Goal: Transaction & Acquisition: Obtain resource

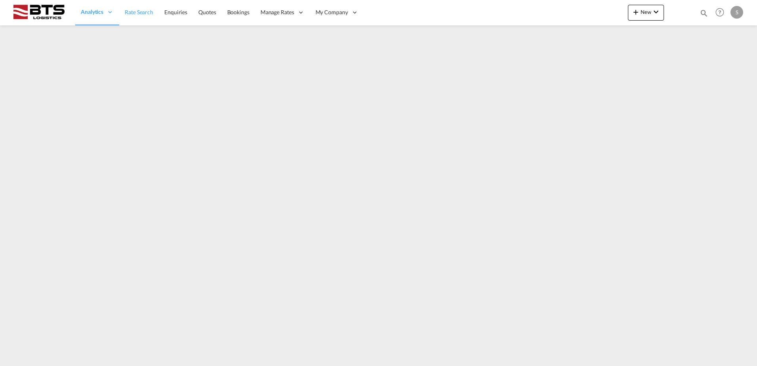
click at [137, 13] on span "Rate Search" at bounding box center [139, 12] width 28 height 7
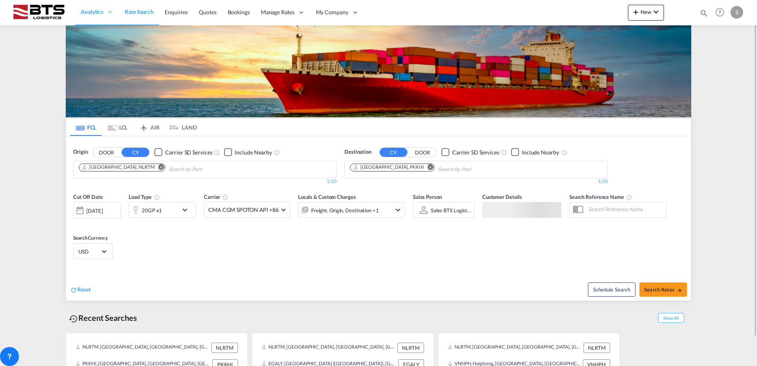
click at [427, 165] on md-icon "Remove" at bounding box center [430, 167] width 6 height 6
click at [378, 168] on body "Analytics Reports Dashboard Rate Search Enquiries Quotes Bookings" at bounding box center [378, 183] width 757 height 366
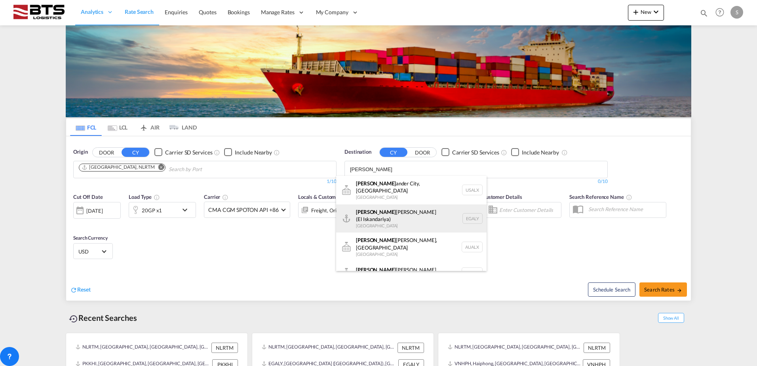
type input "[PERSON_NAME]"
click at [385, 209] on div "[PERSON_NAME] ([PERSON_NAME]) [GEOGRAPHIC_DATA] EGALY" at bounding box center [411, 218] width 150 height 28
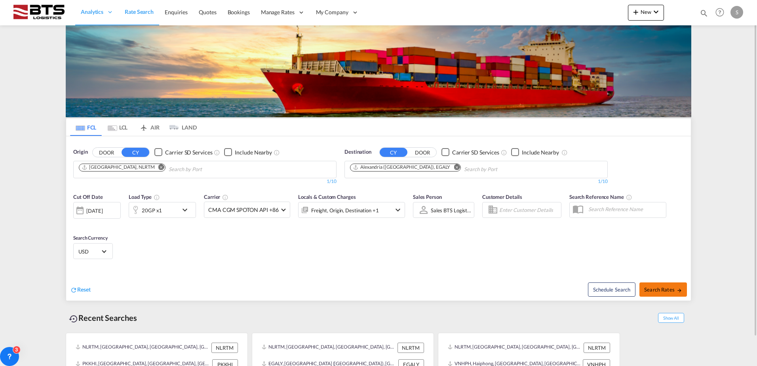
click at [660, 287] on span "Search Rates" at bounding box center [663, 289] width 38 height 6
type input "NLRTM to EGALY / [DATE]"
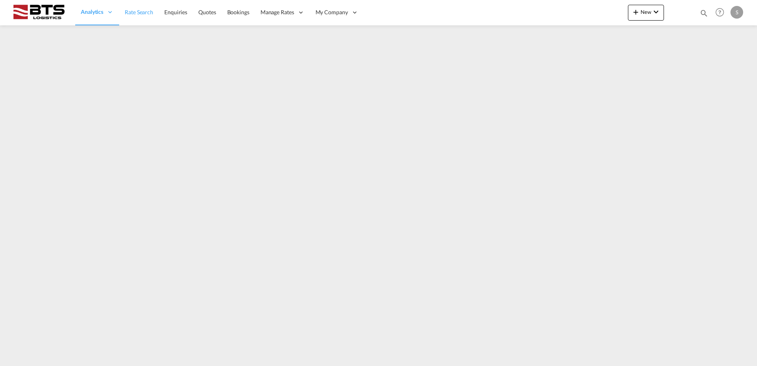
click at [143, 13] on span "Rate Search" at bounding box center [139, 12] width 28 height 7
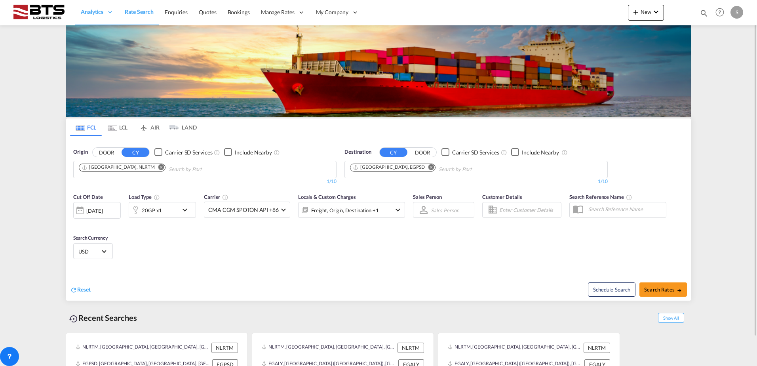
click at [428, 167] on md-icon "Remove" at bounding box center [431, 167] width 6 height 6
click at [391, 169] on body "Analytics Reports Dashboard Rate Search Enquiries Quotes Bookings" at bounding box center [378, 183] width 757 height 366
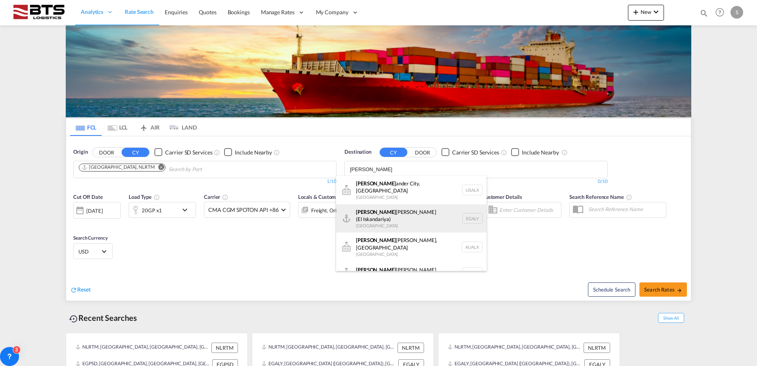
type input "ALEX"
click at [368, 207] on div "[PERSON_NAME] ([PERSON_NAME]) [GEOGRAPHIC_DATA] EGALY" at bounding box center [411, 218] width 150 height 28
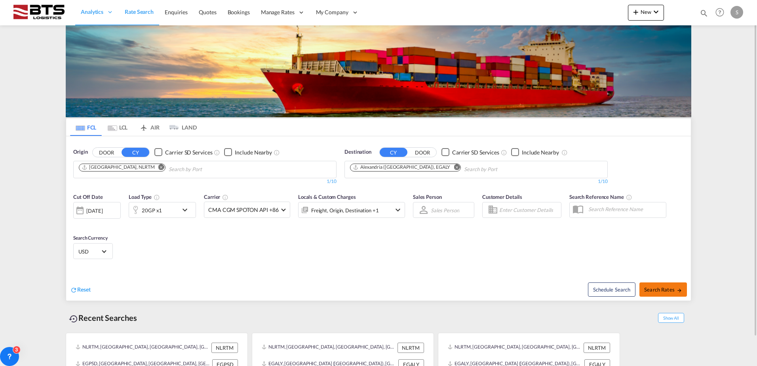
click at [654, 289] on span "Search Rates" at bounding box center [663, 289] width 38 height 6
type input "NLRTM to EGALY / [DATE]"
